Goal: Information Seeking & Learning: Find specific fact

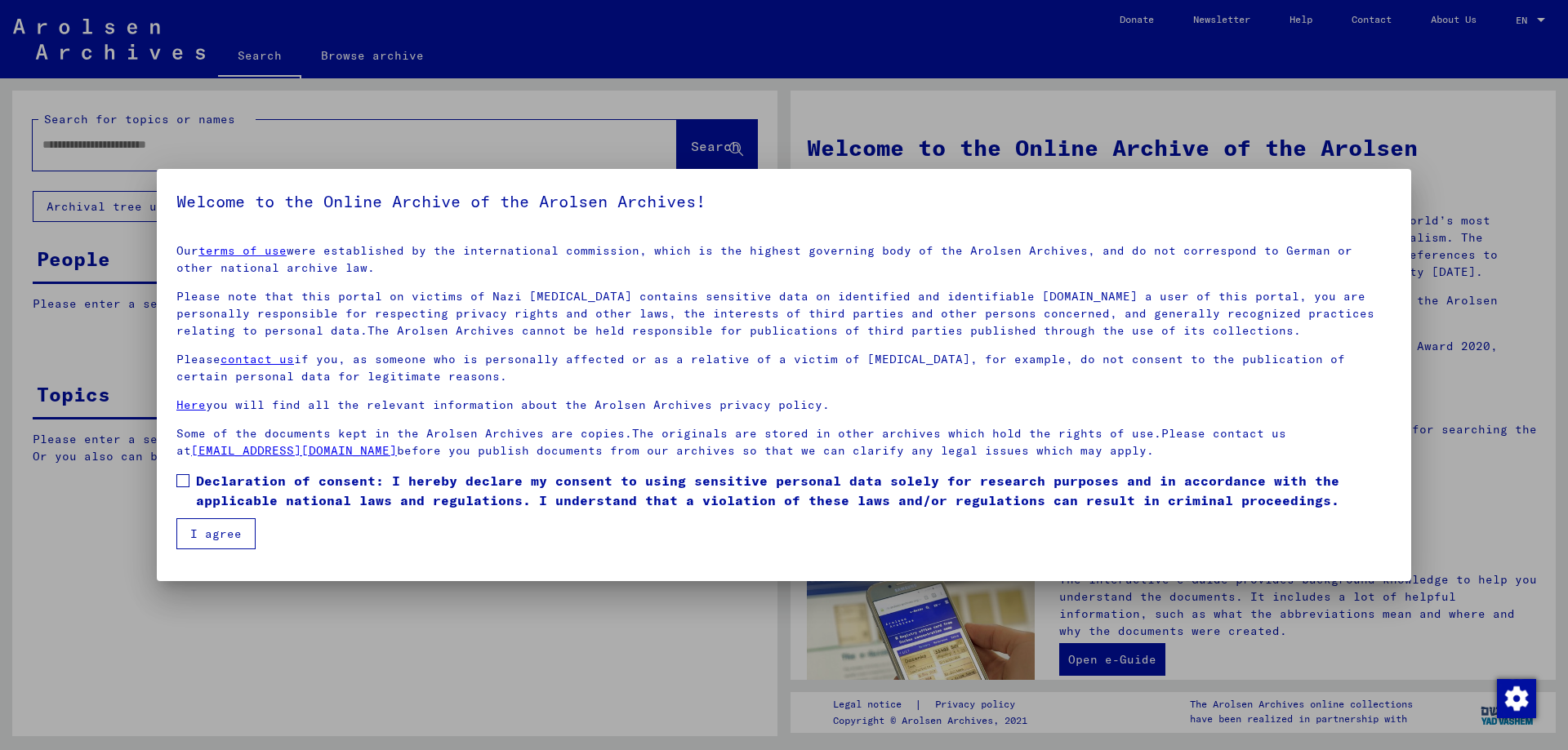
click at [277, 488] on span "Declaration of consent: I hereby declare my consent to using sensitive personal…" at bounding box center [794, 491] width 1196 height 39
click at [238, 521] on button "I agree" at bounding box center [216, 534] width 79 height 31
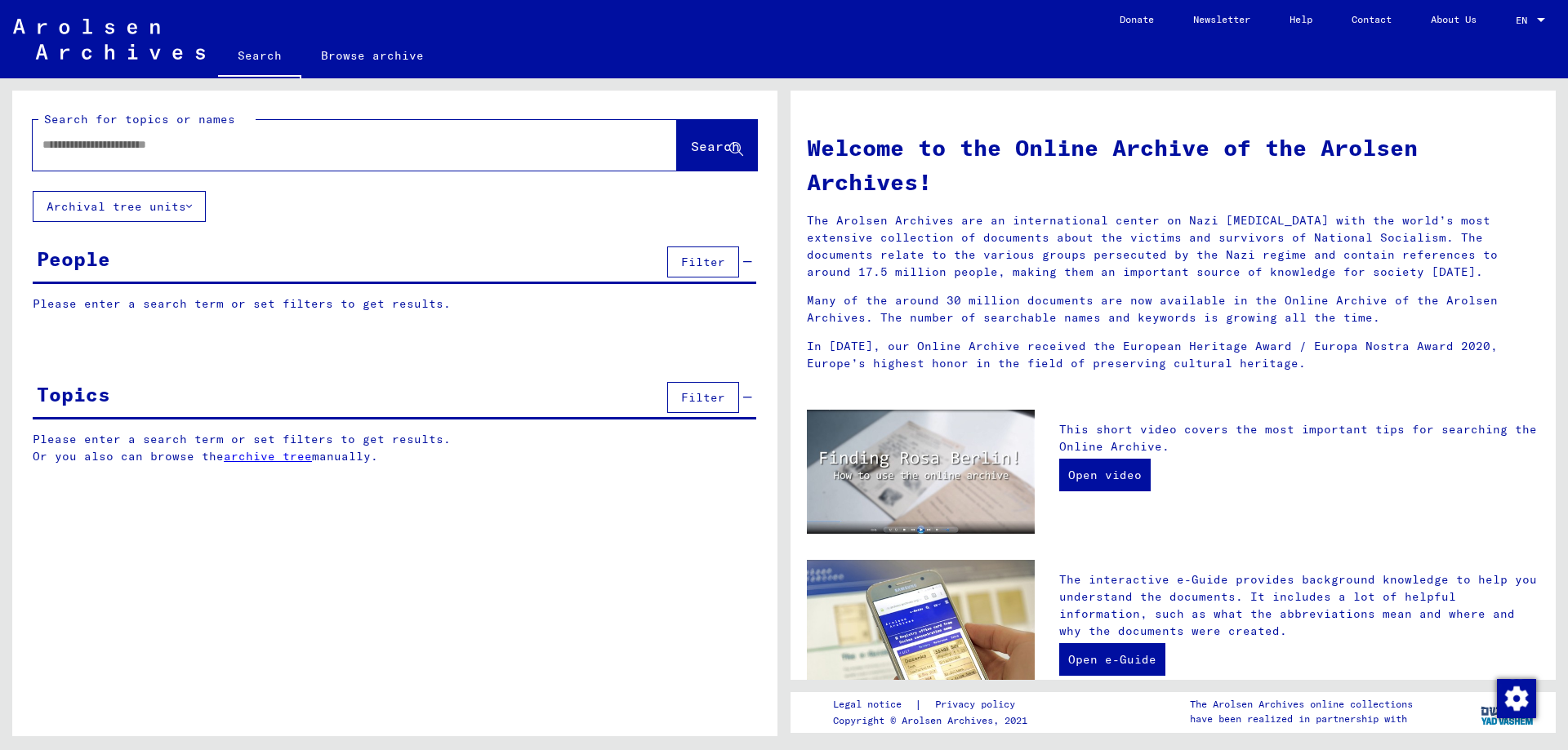
click at [202, 133] on div at bounding box center [331, 144] width 595 height 37
click at [195, 138] on input "text" at bounding box center [335, 144] width 585 height 17
type input "****"
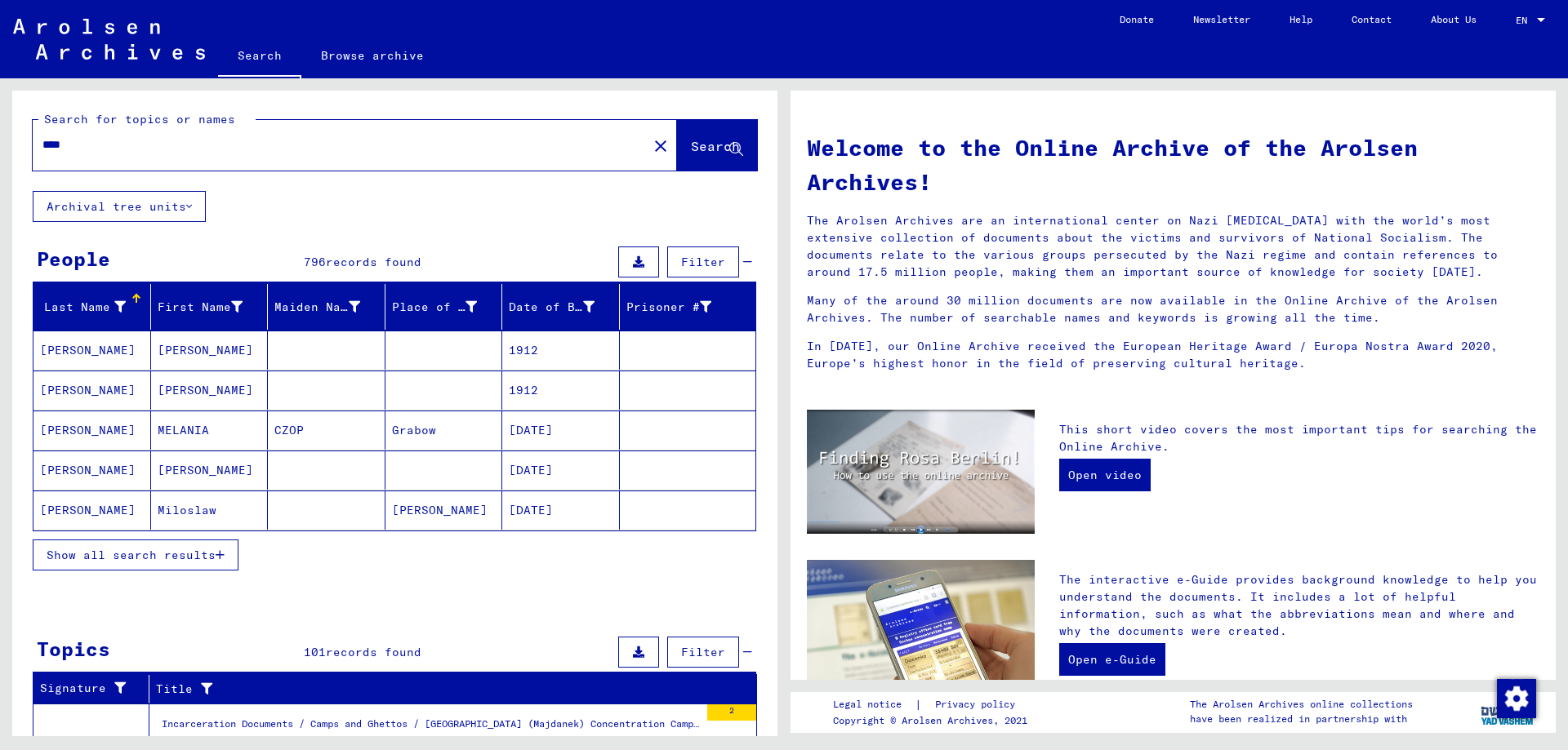
click at [127, 321] on mat-header-cell "Last Name" at bounding box center [93, 306] width 118 height 45
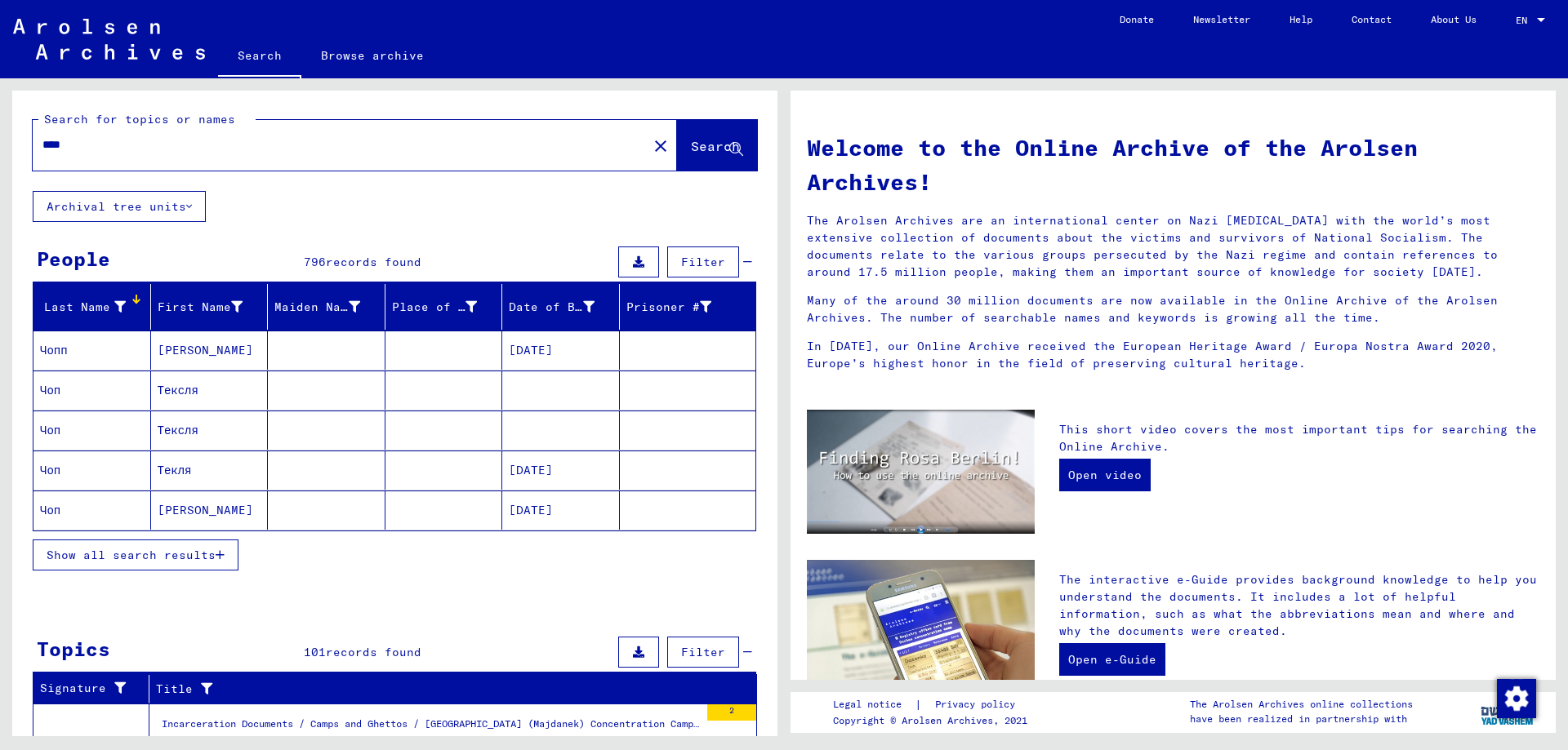
click at [138, 314] on div "Last Name" at bounding box center [95, 306] width 110 height 26
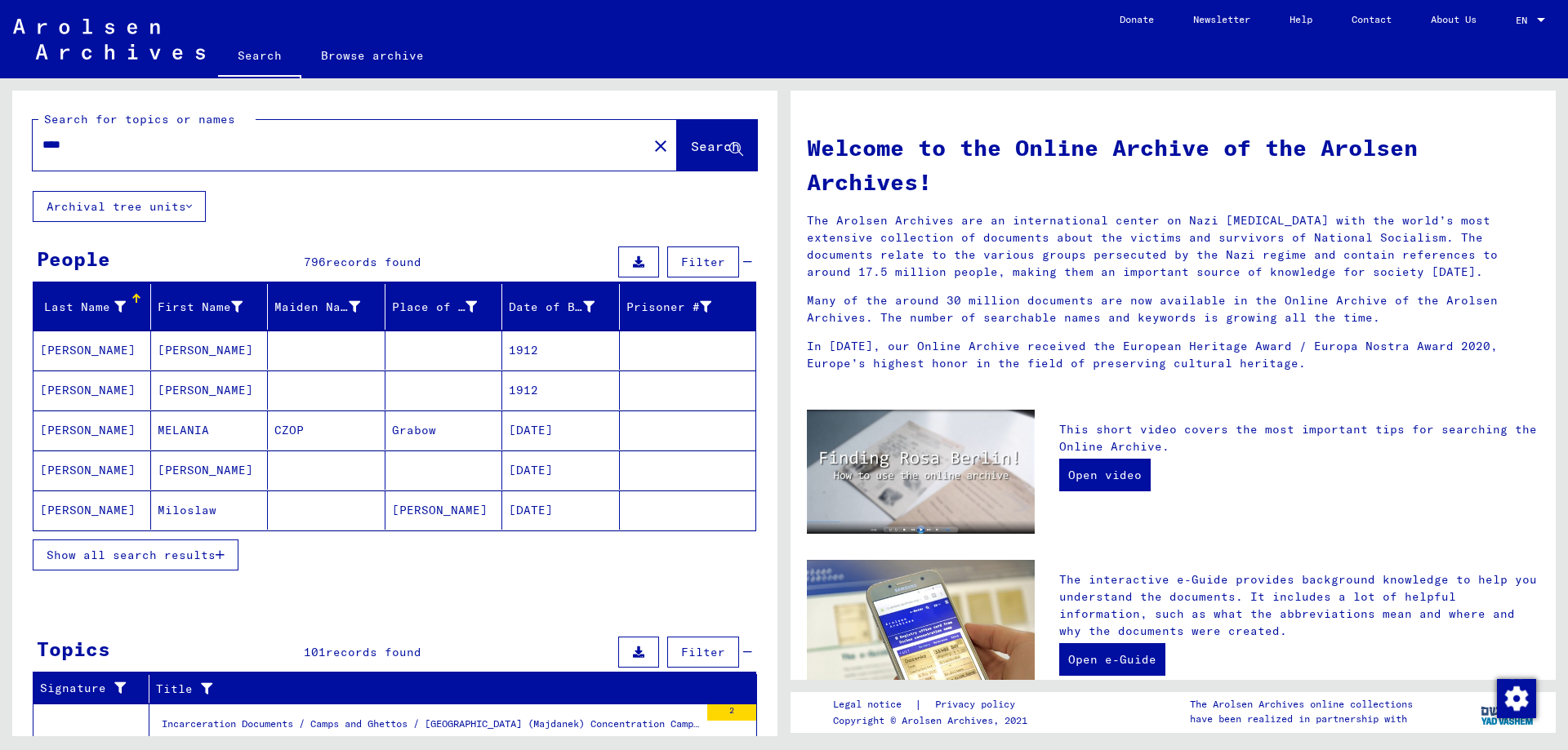
click at [117, 551] on span "Show all search results" at bounding box center [131, 555] width 169 height 14
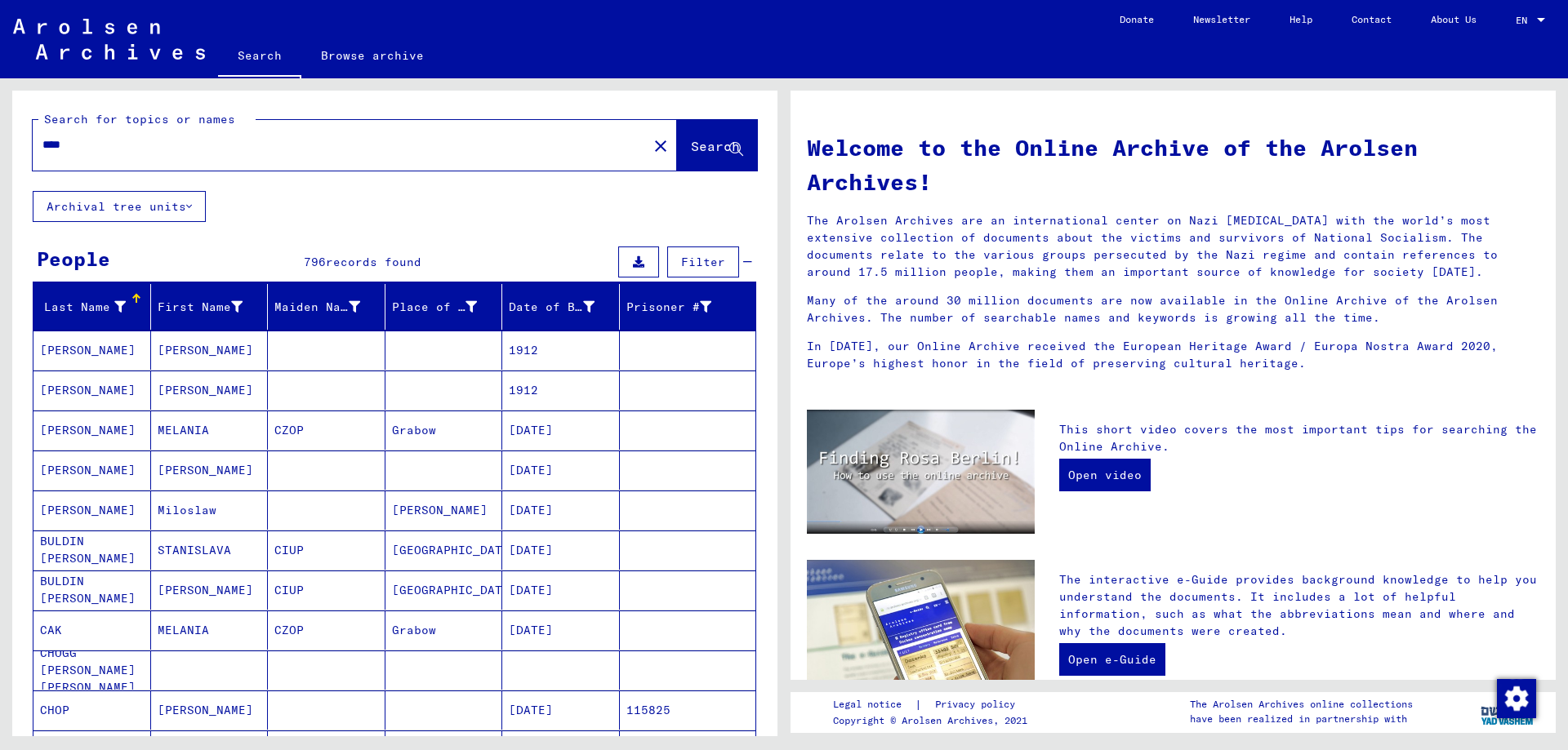
click at [182, 298] on div "First Name" at bounding box center [213, 306] width 110 height 26
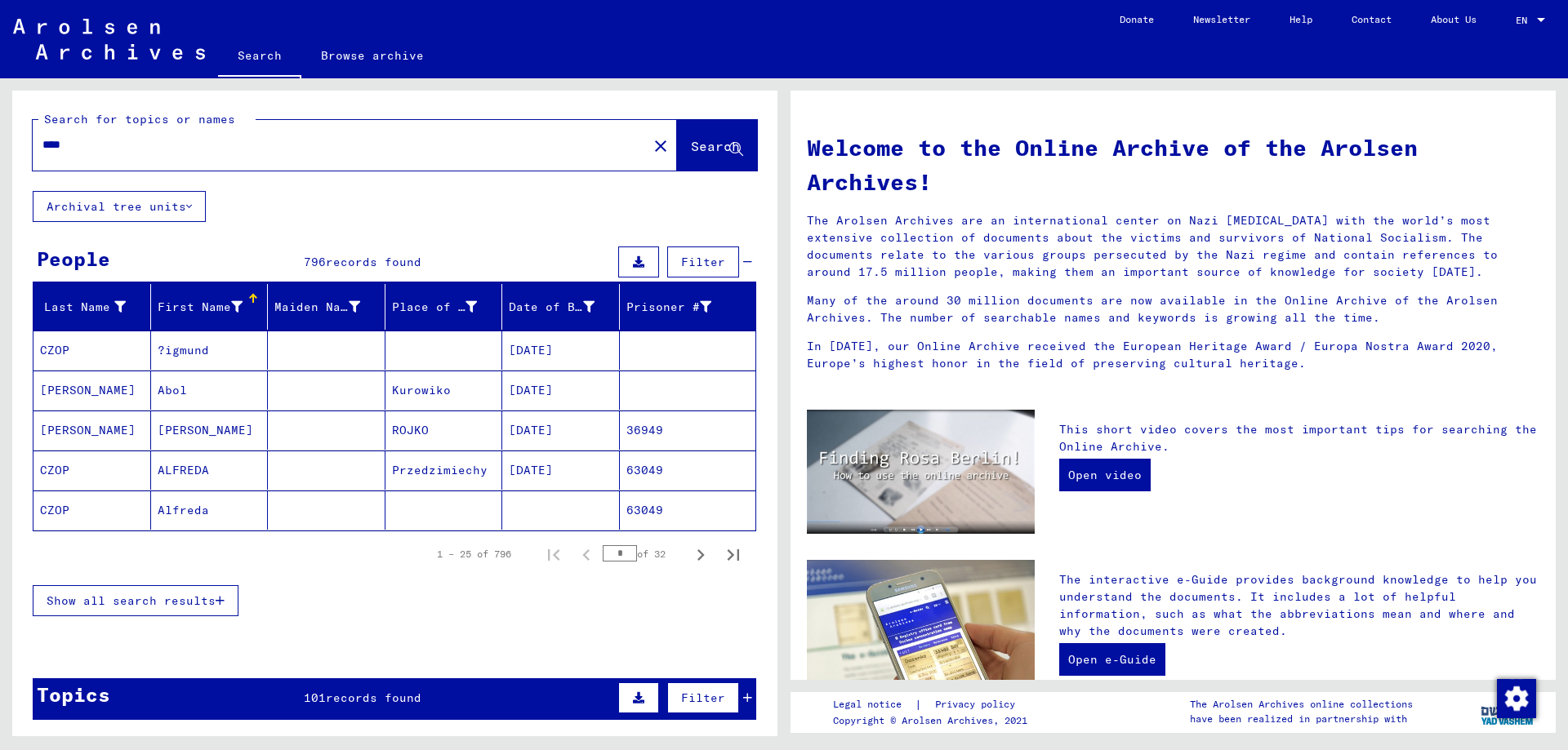
click at [220, 595] on icon "button" at bounding box center [220, 600] width 9 height 12
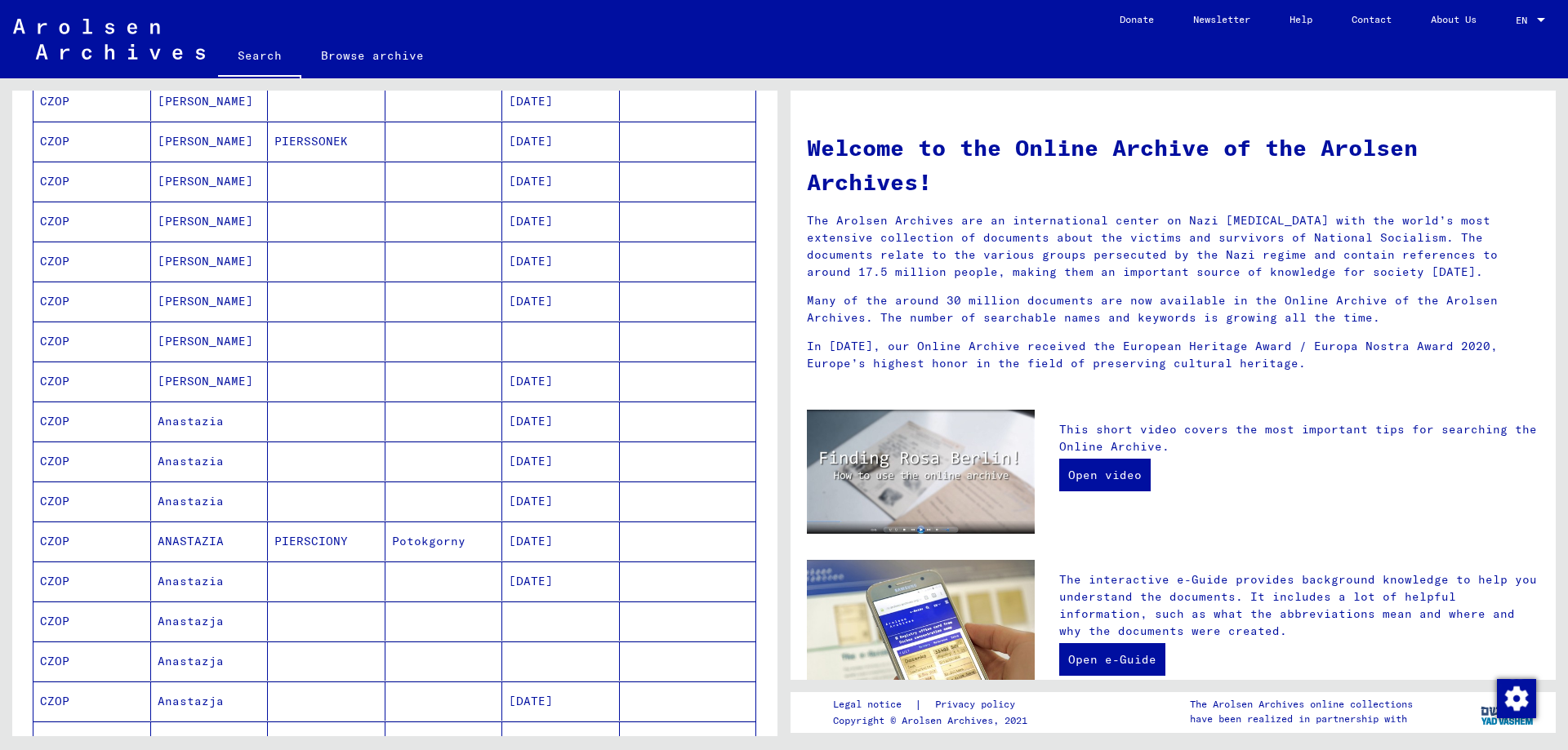
scroll to position [882, 0]
